Goal: Obtain resource: Download file/media

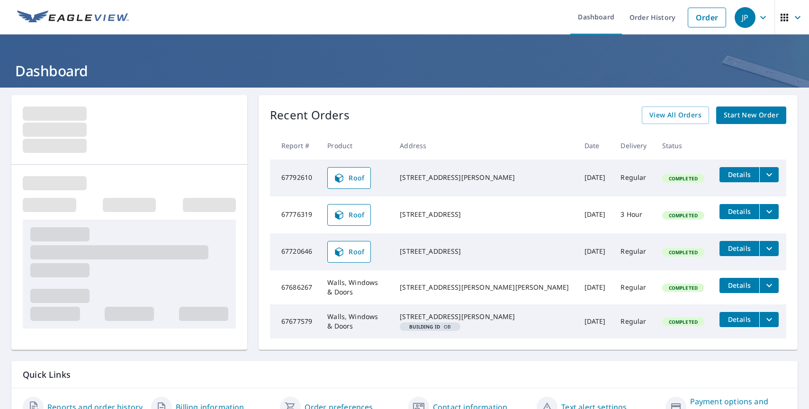
click at [764, 177] on icon "filesDropdownBtn-67792610" at bounding box center [769, 174] width 11 height 11
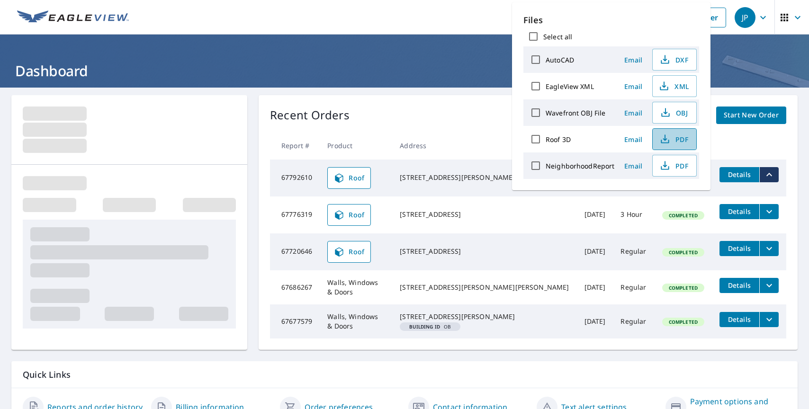
click at [680, 135] on span "PDF" at bounding box center [674, 139] width 30 height 11
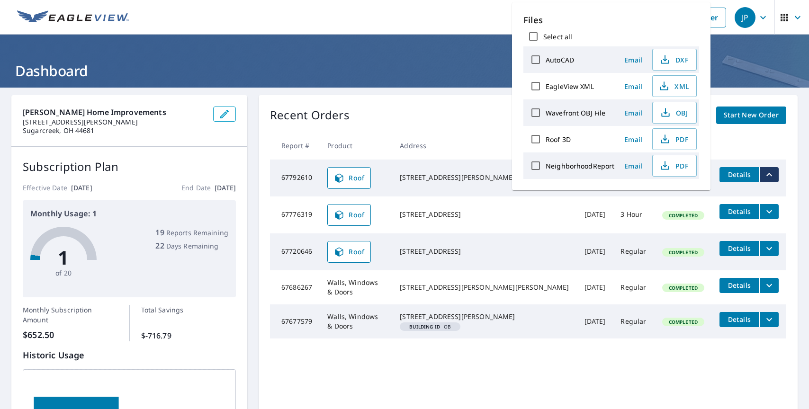
click at [377, 133] on th "Product" at bounding box center [356, 146] width 72 height 28
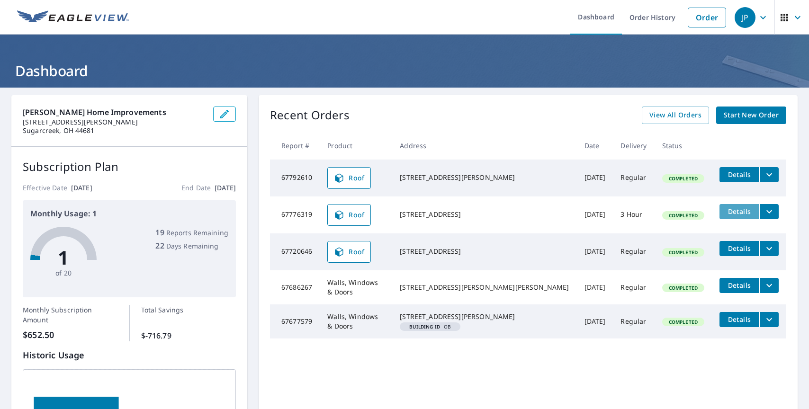
click at [725, 212] on span "Details" at bounding box center [739, 211] width 28 height 9
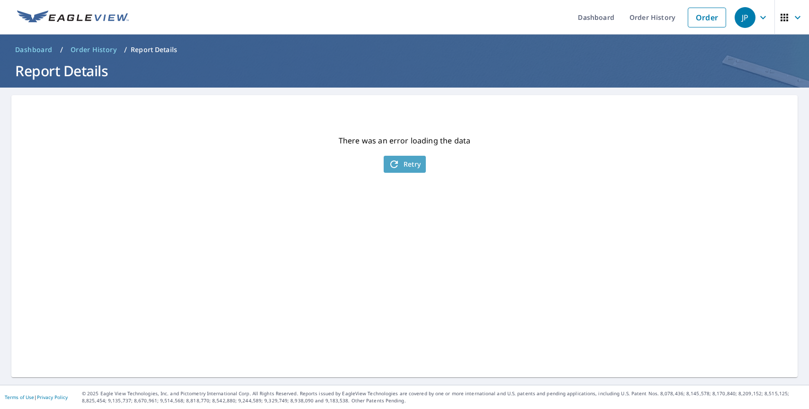
click at [407, 168] on span "Retry" at bounding box center [404, 164] width 33 height 11
